Goal: Navigation & Orientation: Find specific page/section

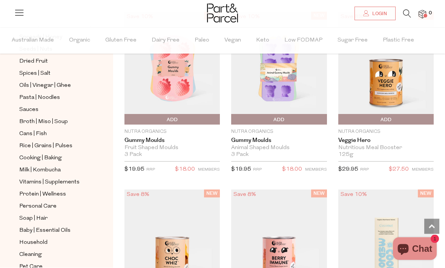
scroll to position [657, 0]
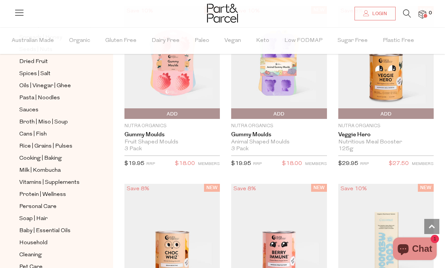
click at [31, 238] on span "Household" at bounding box center [33, 242] width 28 height 9
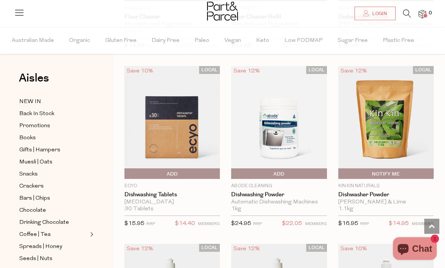
scroll to position [1629, 0]
click at [150, 136] on img at bounding box center [171, 122] width 95 height 113
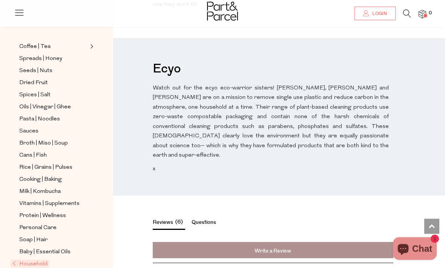
scroll to position [636, 0]
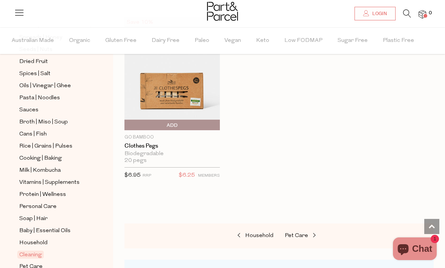
scroll to position [208, 0]
click at [30, 262] on span "Pet Care" at bounding box center [30, 266] width 23 height 9
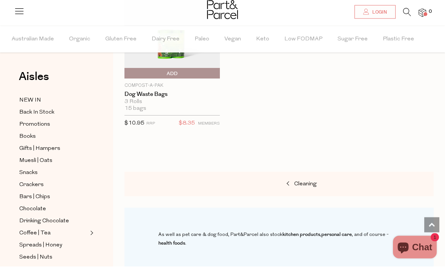
scroll to position [488, 0]
